Goal: Transaction & Acquisition: Subscribe to service/newsletter

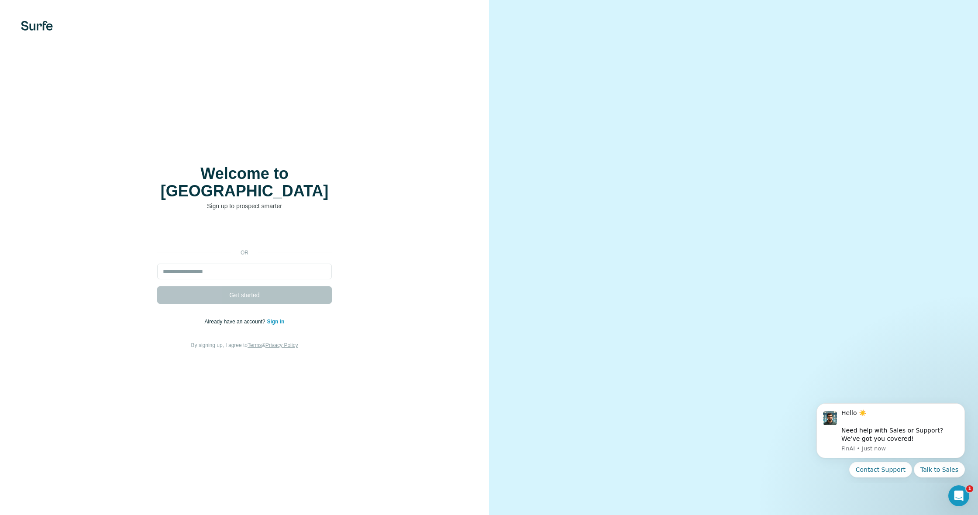
click at [283, 226] on div "Sign in with Google. Opens in new tab" at bounding box center [244, 233] width 175 height 19
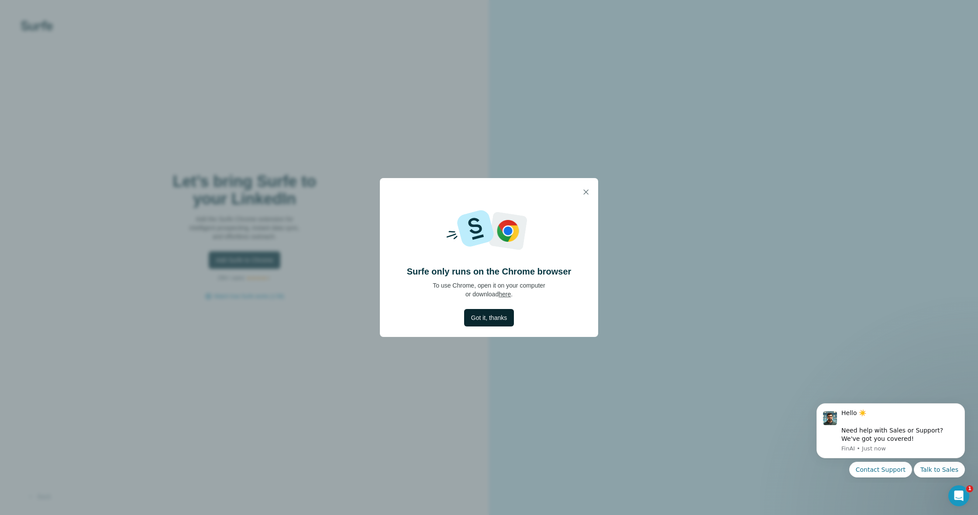
click at [485, 316] on span "Got it, thanks" at bounding box center [489, 317] width 36 height 9
click at [492, 322] on button "Got it, thanks" at bounding box center [489, 317] width 50 height 17
click at [580, 191] on button "button" at bounding box center [585, 191] width 17 height 17
